Goal: Information Seeking & Learning: Learn about a topic

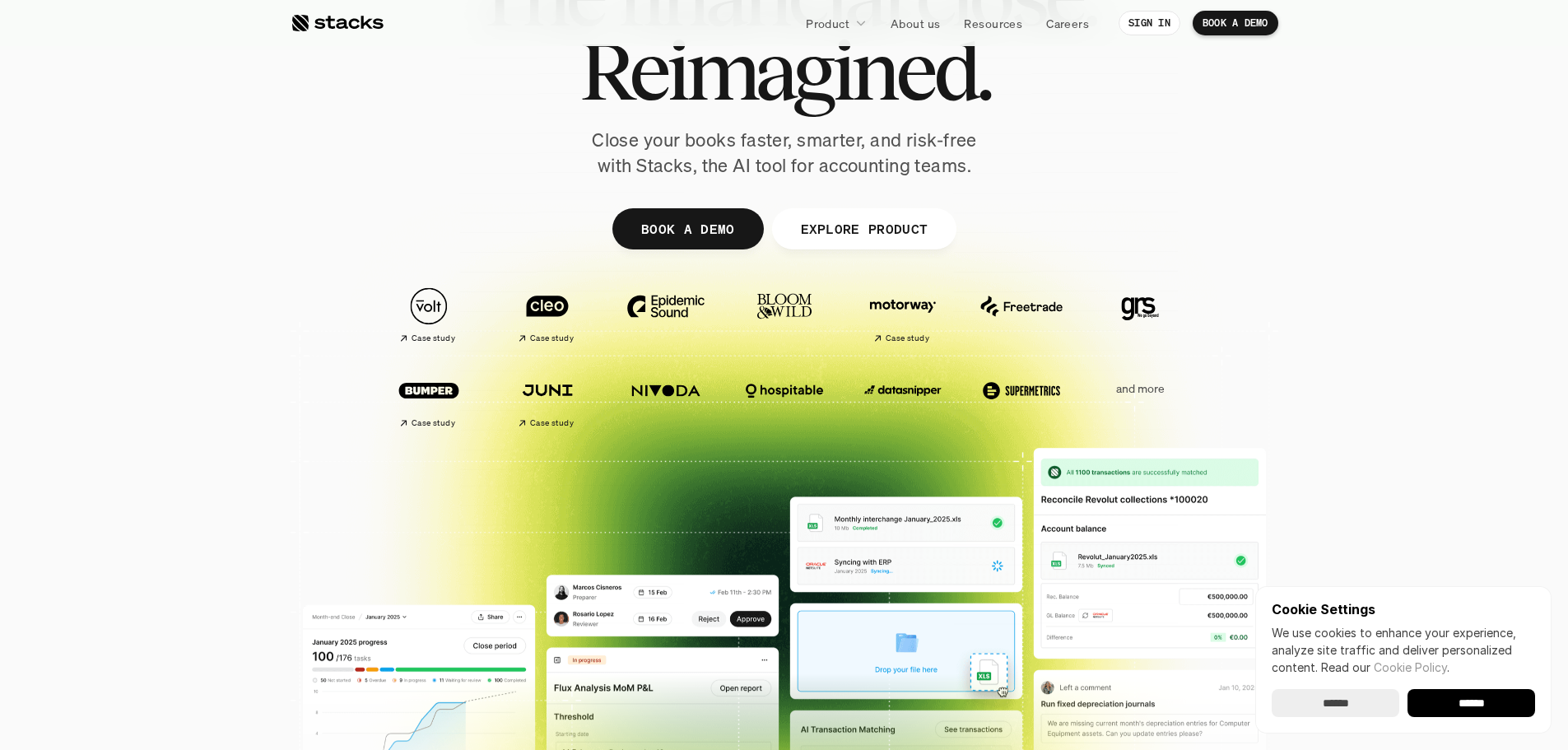
scroll to position [164, 0]
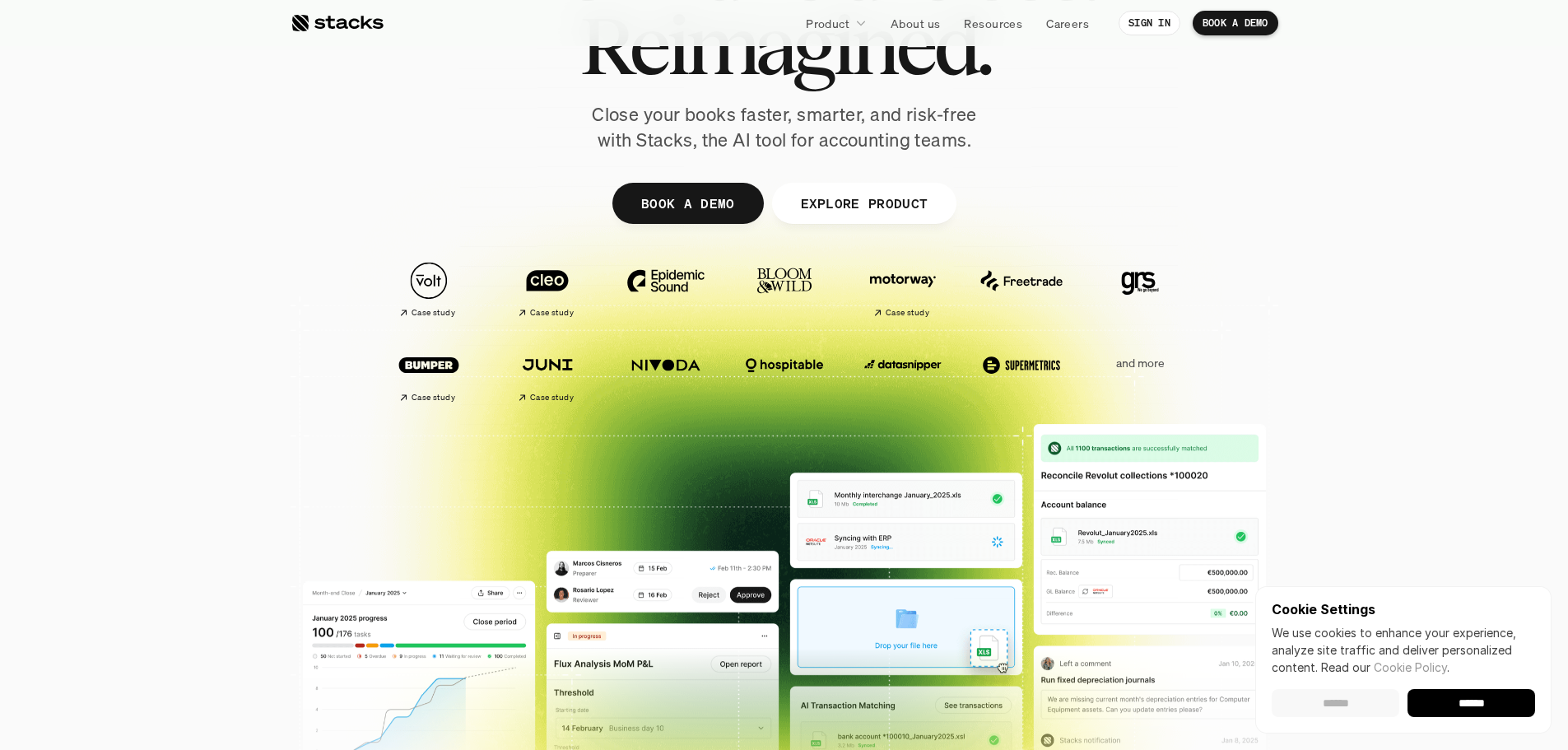
click at [1338, 702] on input "******" at bounding box center [1335, 702] width 127 height 28
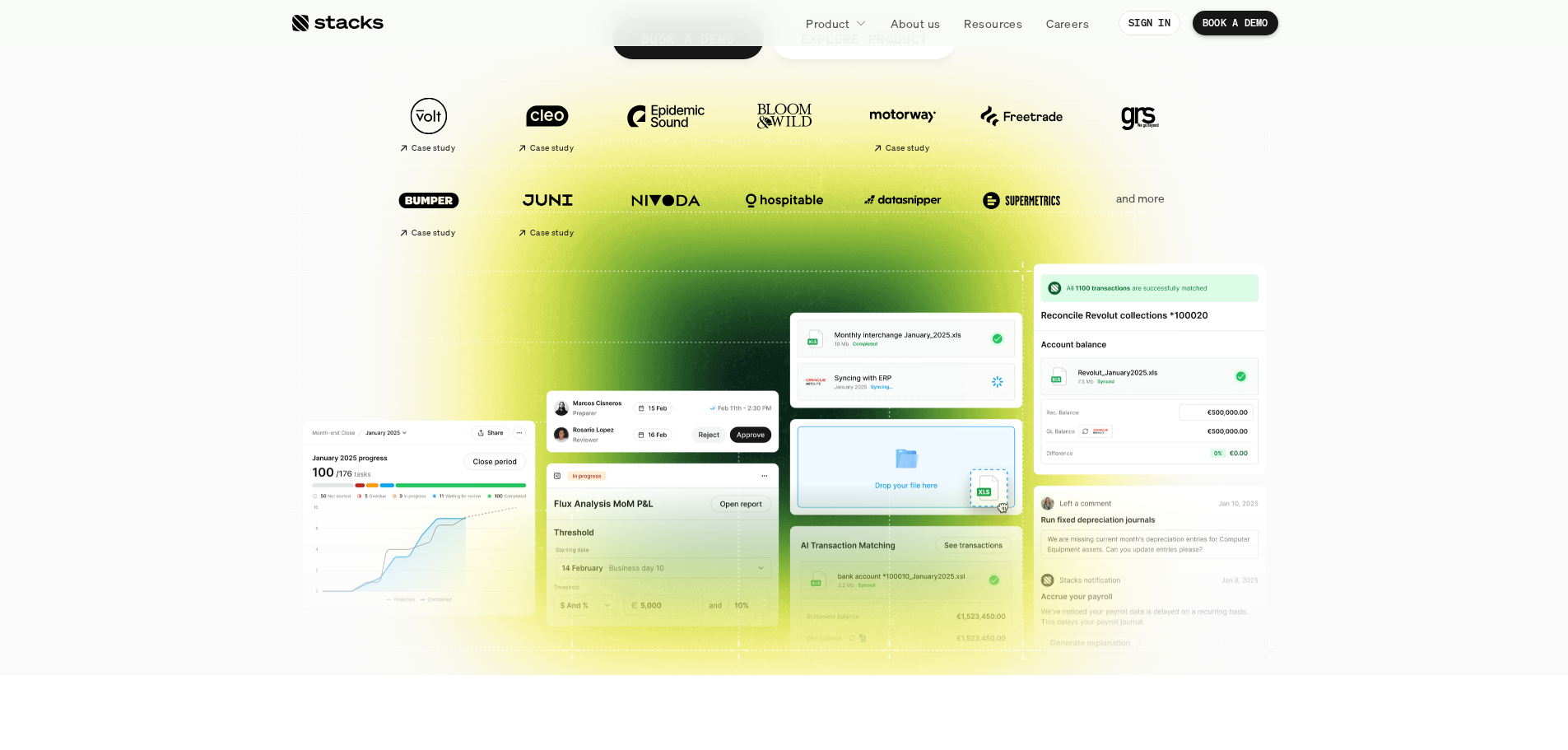
scroll to position [0, 0]
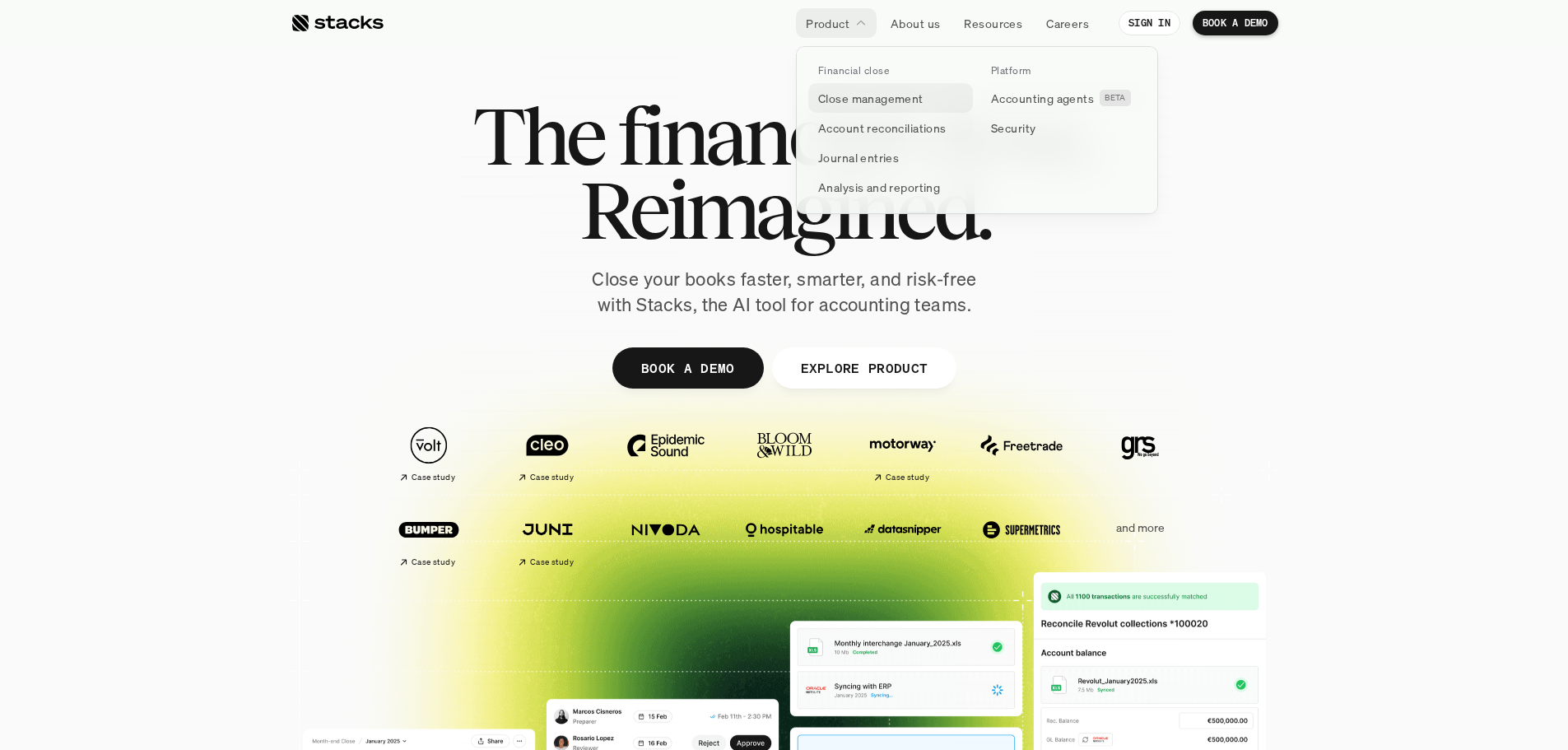
click at [892, 101] on p "Close management" at bounding box center [871, 97] width 105 height 17
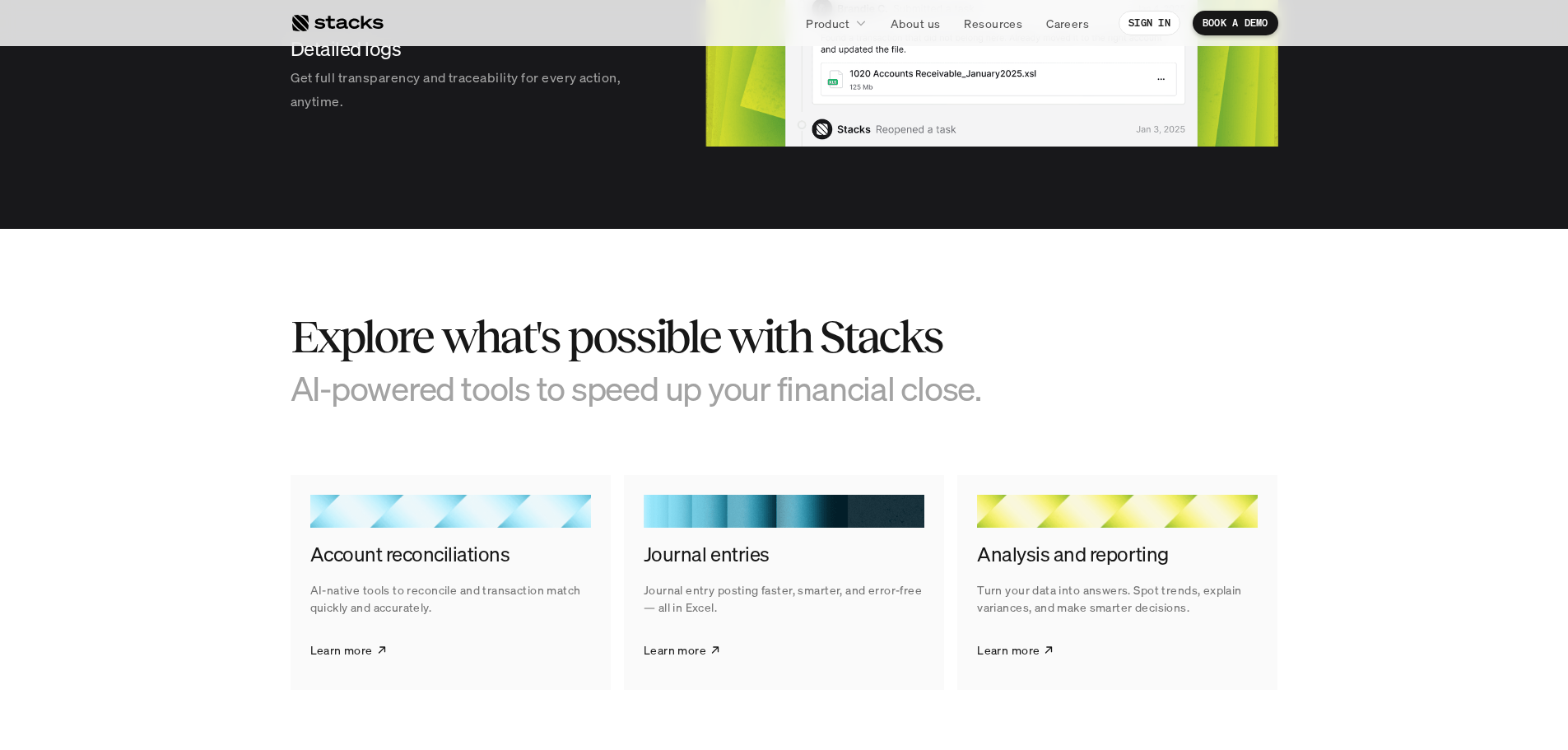
scroll to position [2386, 0]
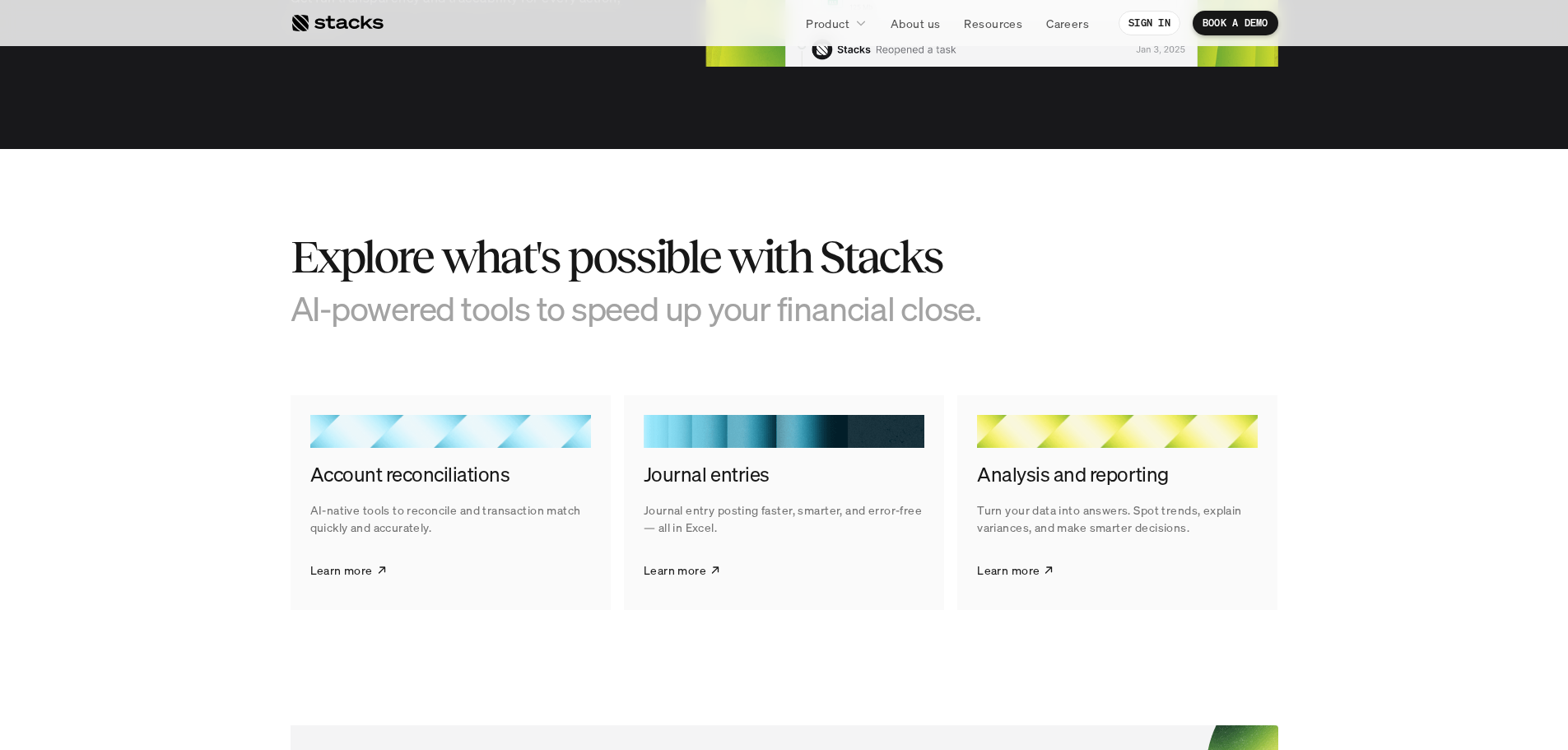
drag, startPoint x: 445, startPoint y: 467, endPoint x: 401, endPoint y: 521, distance: 69.7
click at [445, 467] on h4 "Account reconciliations" at bounding box center [451, 474] width 281 height 28
click at [370, 584] on link "Learn more" at bounding box center [349, 569] width 78 height 41
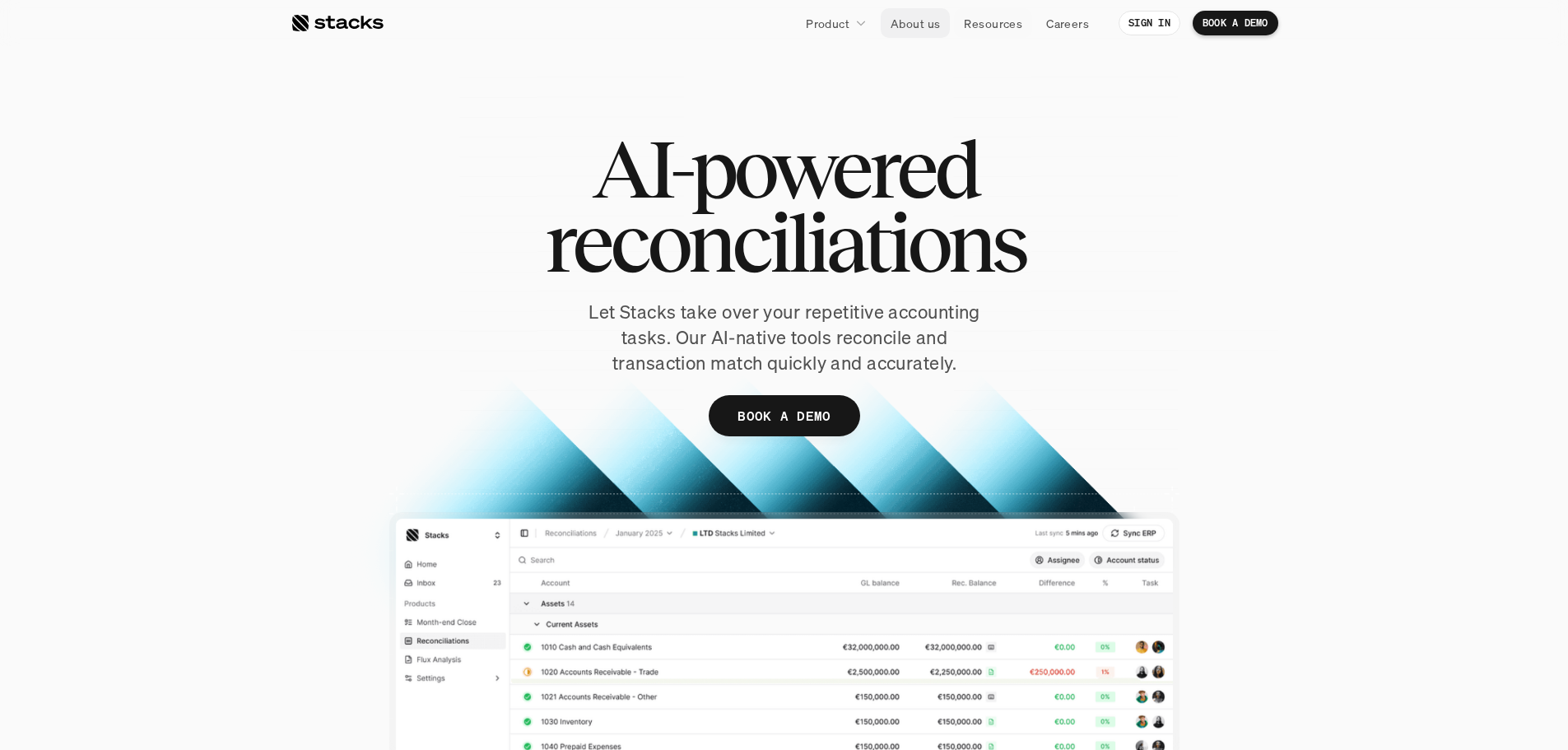
click at [923, 24] on p "About us" at bounding box center [915, 23] width 50 height 17
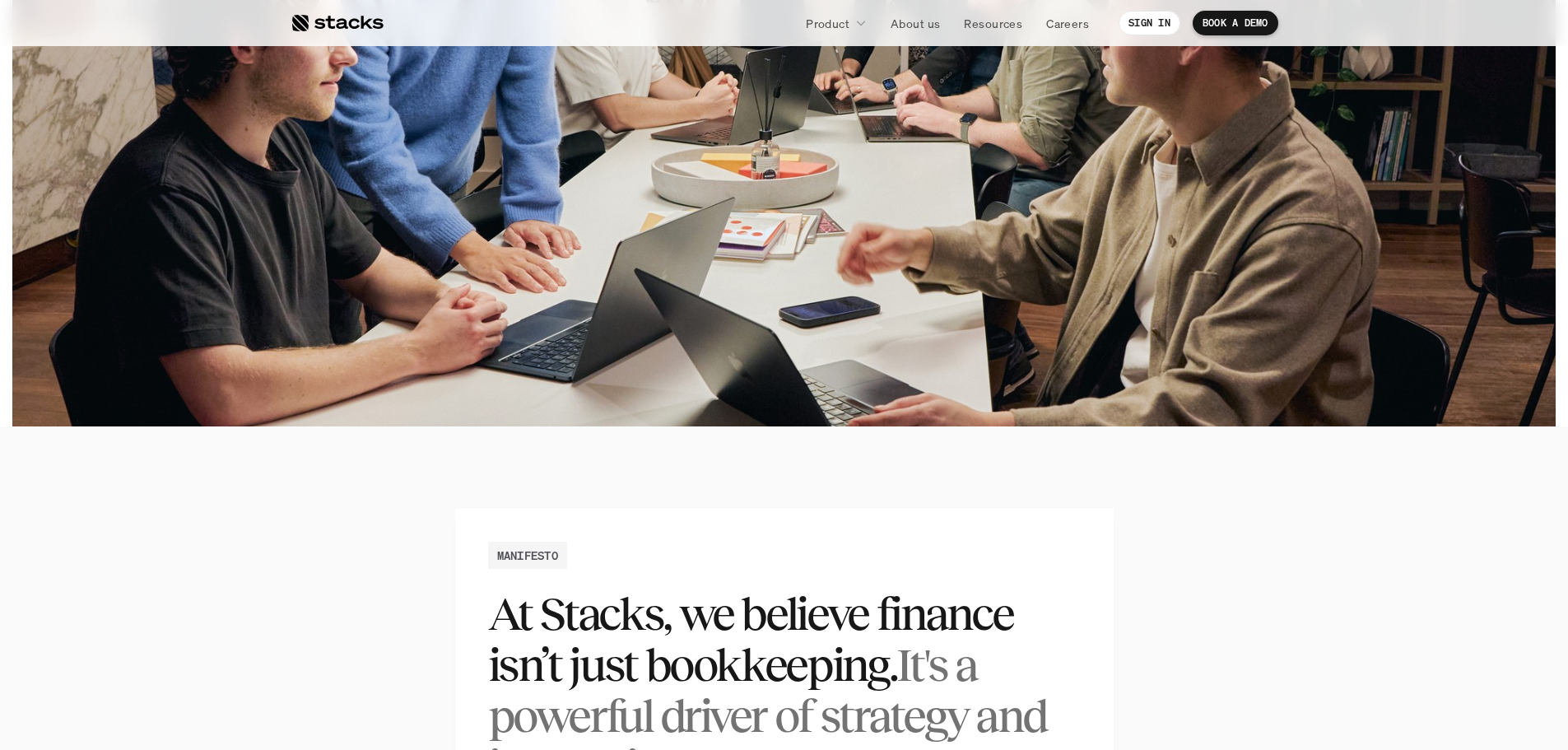
scroll to position [329, 0]
